Goal: Find specific page/section: Find specific page/section

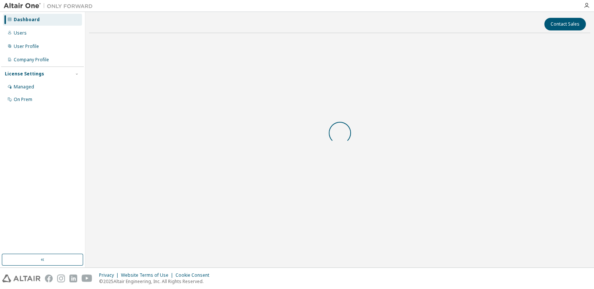
click at [449, 262] on body "Dashboard Users User Profile Company Profile License Settings Managed On Prem C…" at bounding box center [297, 144] width 594 height 289
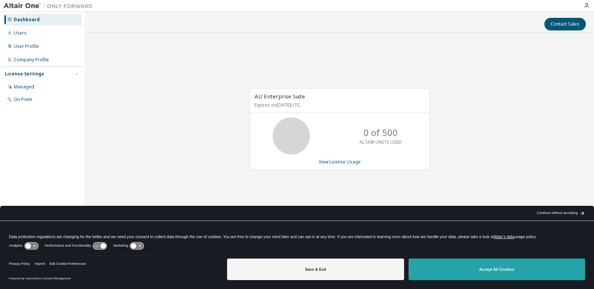
click at [498, 270] on button "Accept All Cookies" at bounding box center [496, 269] width 177 height 22
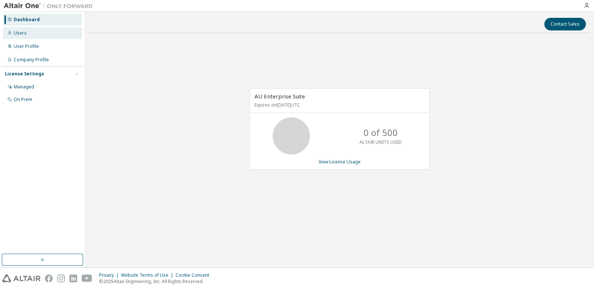
click at [40, 35] on div "Users" at bounding box center [42, 33] width 79 height 12
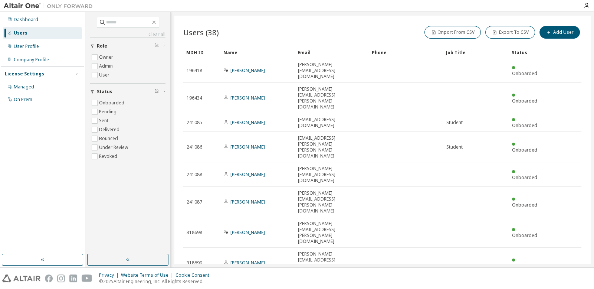
click at [482, 230] on div "50" at bounding box center [502, 230] width 59 height 9
click at [248, 51] on div "Name" at bounding box center [257, 52] width 68 height 12
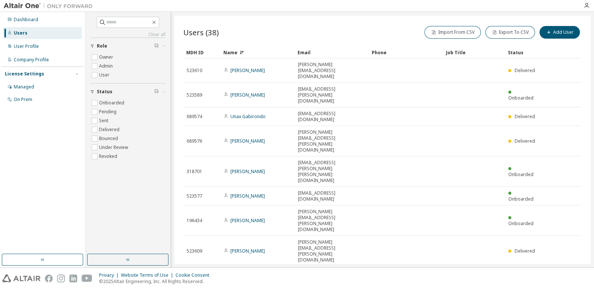
click at [248, 51] on div "Name" at bounding box center [257, 52] width 68 height 12
